Goal: Register for event/course

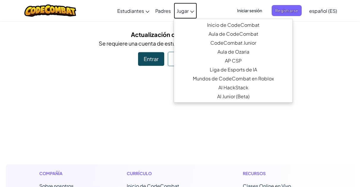
click at [187, 11] on span "Jugar" at bounding box center [183, 11] width 12 height 6
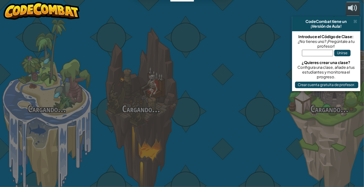
select select "es-ES"
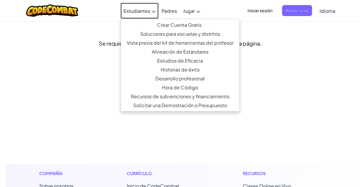
click at [153, 10] on link "Estudiantes" at bounding box center [139, 11] width 38 height 16
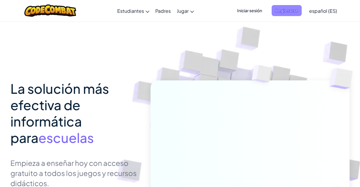
click at [285, 10] on span "Registrarse" at bounding box center [287, 10] width 30 height 11
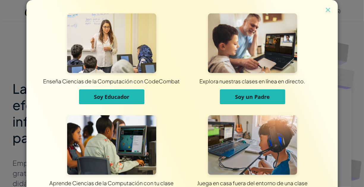
scroll to position [49, 0]
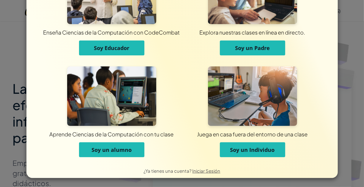
click at [126, 148] on span "Soy un alumno" at bounding box center [112, 149] width 40 height 7
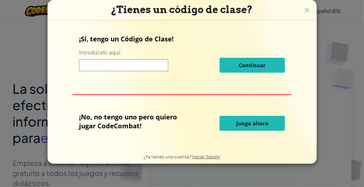
click at [125, 65] on input at bounding box center [123, 65] width 89 height 12
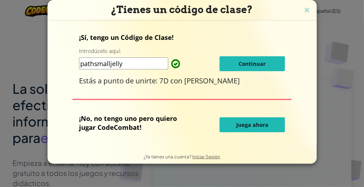
type input "pathsmalljelly"
click at [271, 61] on button "Continuar" at bounding box center [252, 63] width 65 height 15
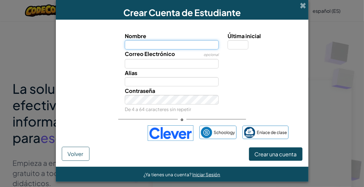
click at [184, 44] on input "Nombre" at bounding box center [172, 44] width 94 height 9
type input "tomas cubillos"
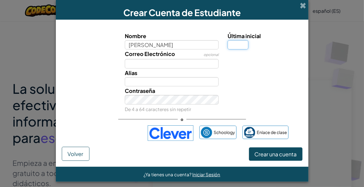
type input "Tomas cubillos"
click at [239, 45] on input "Última inicial" at bounding box center [238, 44] width 21 height 9
type input "f"
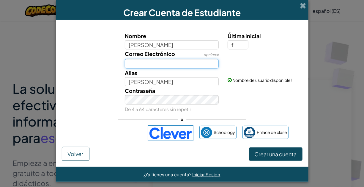
type input "[PERSON_NAME]"
click at [141, 61] on input "Correo Electrónico" at bounding box center [172, 63] width 94 height 9
type input "TomasCubillosF@Verbo.cl"
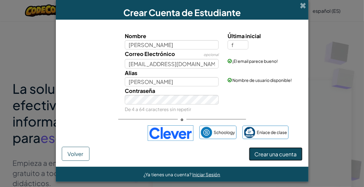
click at [282, 152] on span "Crear una cuenta" at bounding box center [276, 153] width 42 height 7
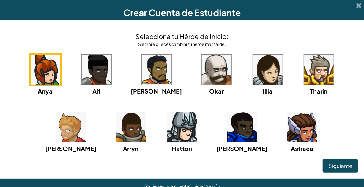
click at [228, 133] on img at bounding box center [243, 127] width 30 height 30
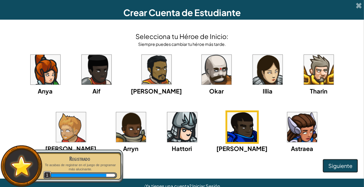
click at [339, 168] on span "Siguiente" at bounding box center [341, 165] width 24 height 7
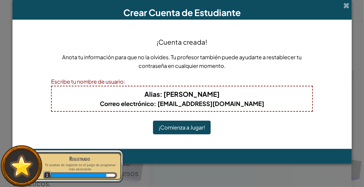
click at [194, 123] on button "¡Comienza a Jugar!" at bounding box center [182, 127] width 58 height 14
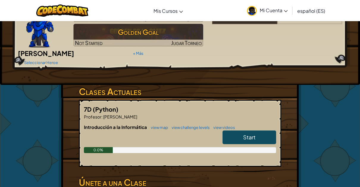
scroll to position [59, 0]
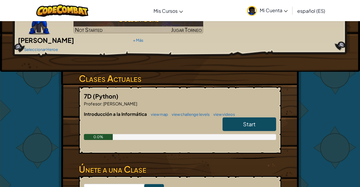
click at [235, 117] on link "Start" at bounding box center [249, 124] width 54 height 14
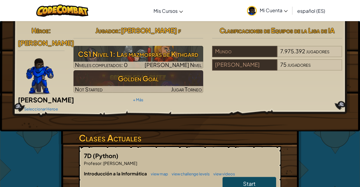
select select "es-ES"
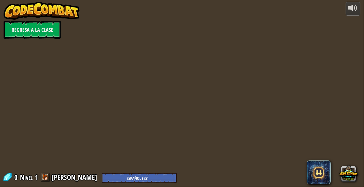
select select "es-ES"
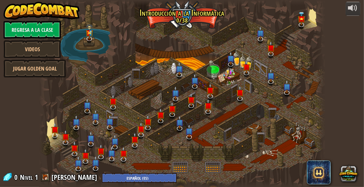
select select "es-ES"
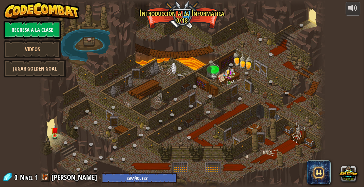
select select "es-ES"
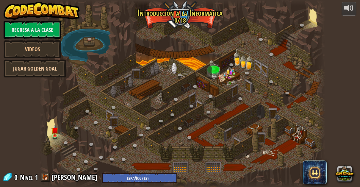
click at [45, 68] on link "Jugar Golden Goal" at bounding box center [35, 68] width 62 height 18
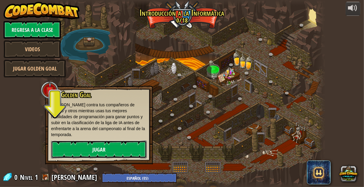
click at [101, 145] on link "Jugar" at bounding box center [99, 149] width 96 height 18
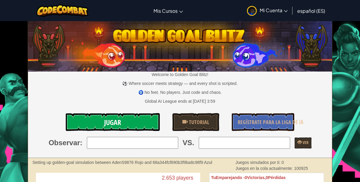
click at [128, 126] on link "Jugar" at bounding box center [113, 122] width 94 height 18
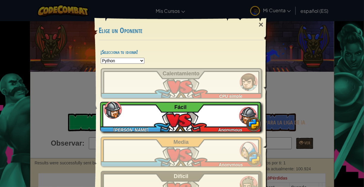
click at [199, 117] on div "[PERSON_NAME] Anonymous Fácil" at bounding box center [180, 117] width 161 height 30
